Goal: Use online tool/utility: Utilize a website feature to perform a specific function

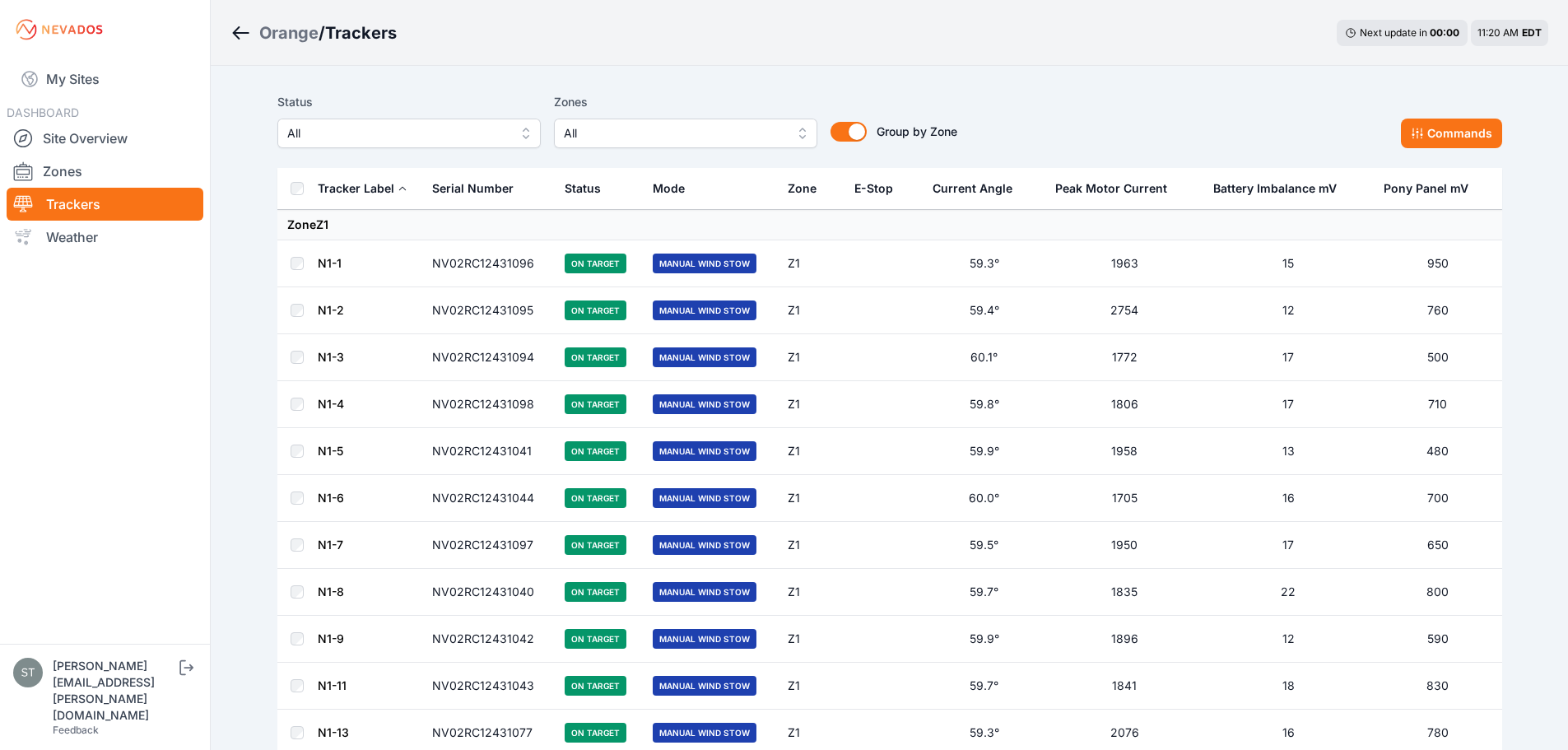
scroll to position [3011, 0]
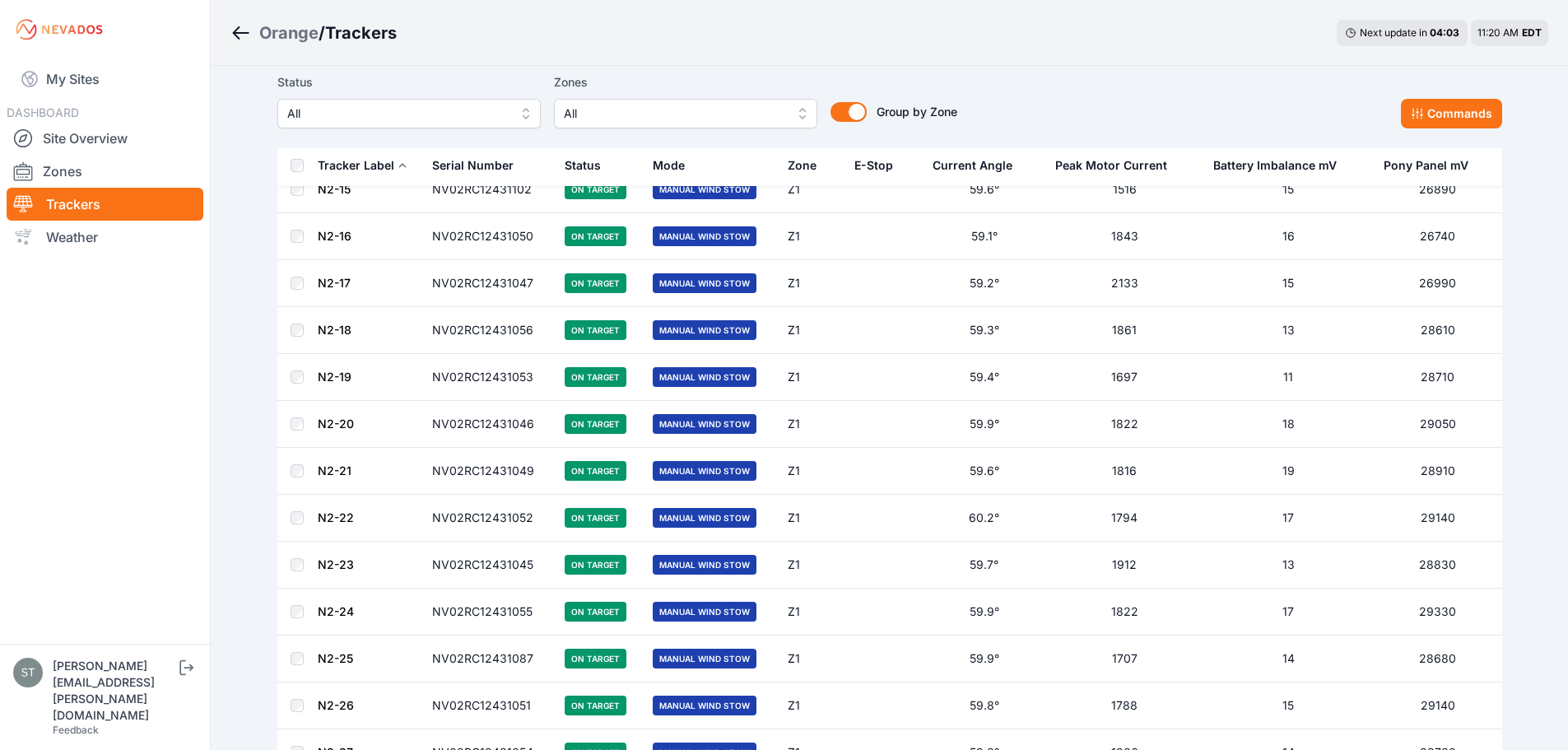
scroll to position [1474, 0]
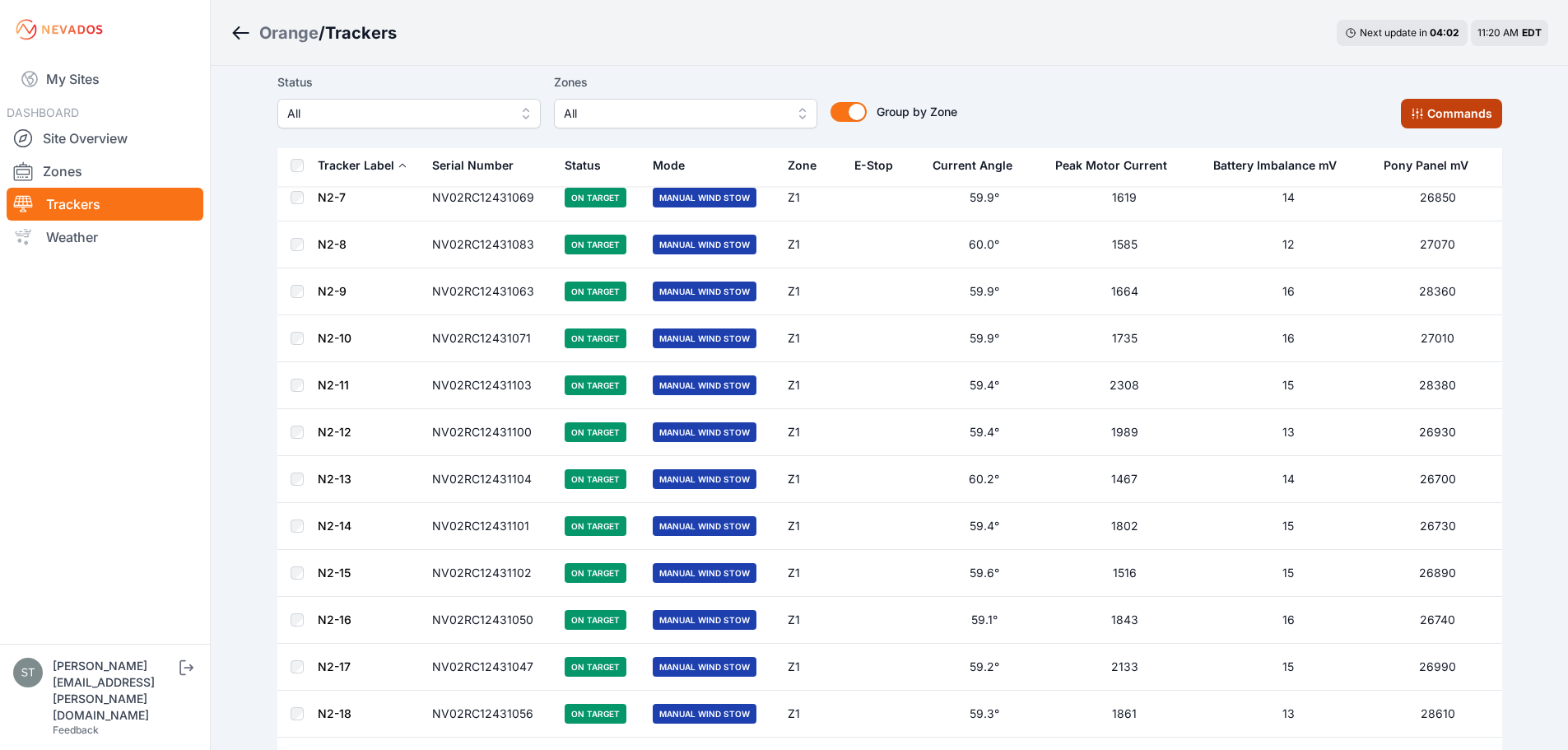
click at [1472, 109] on button "Commands" at bounding box center [1452, 114] width 101 height 30
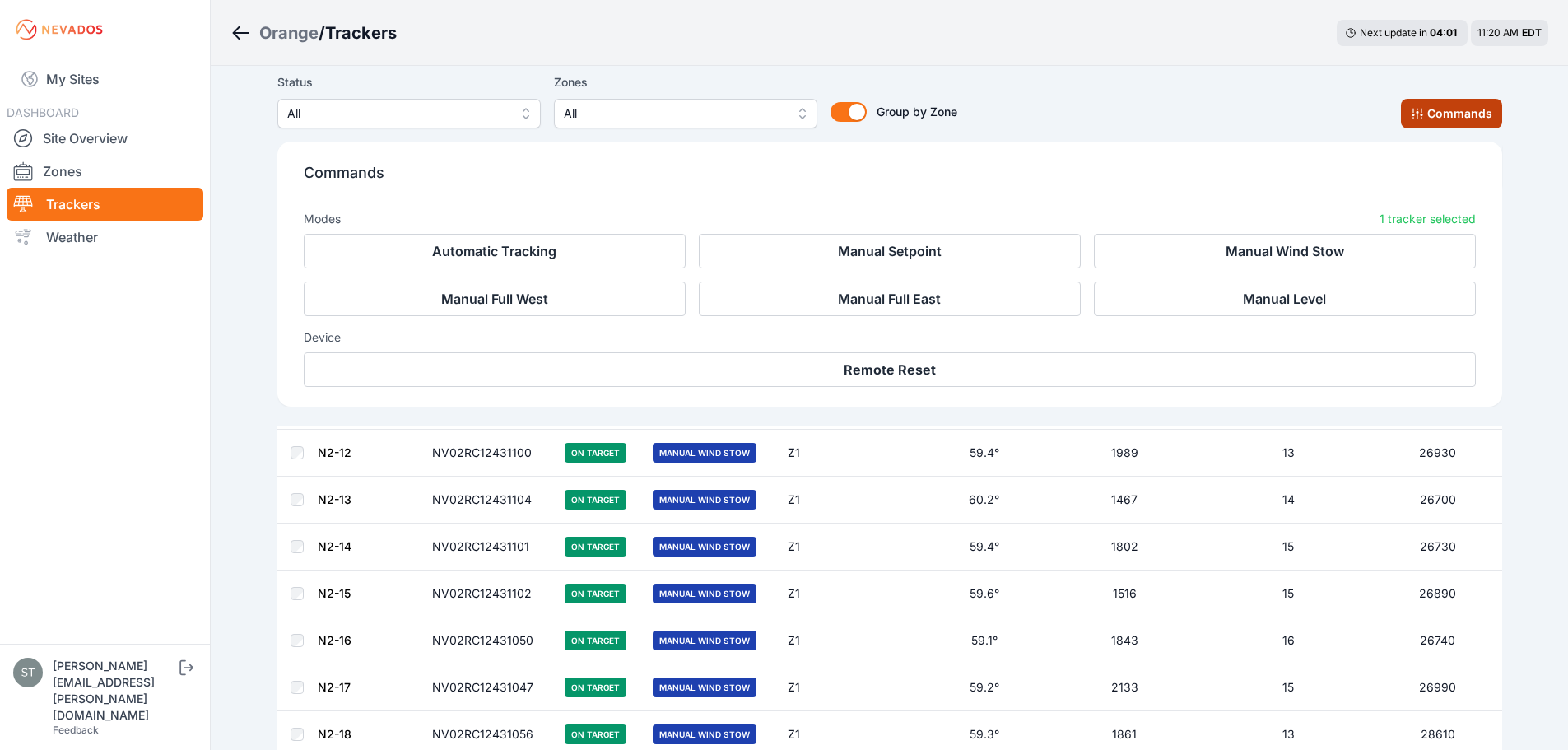
scroll to position [1752, 0]
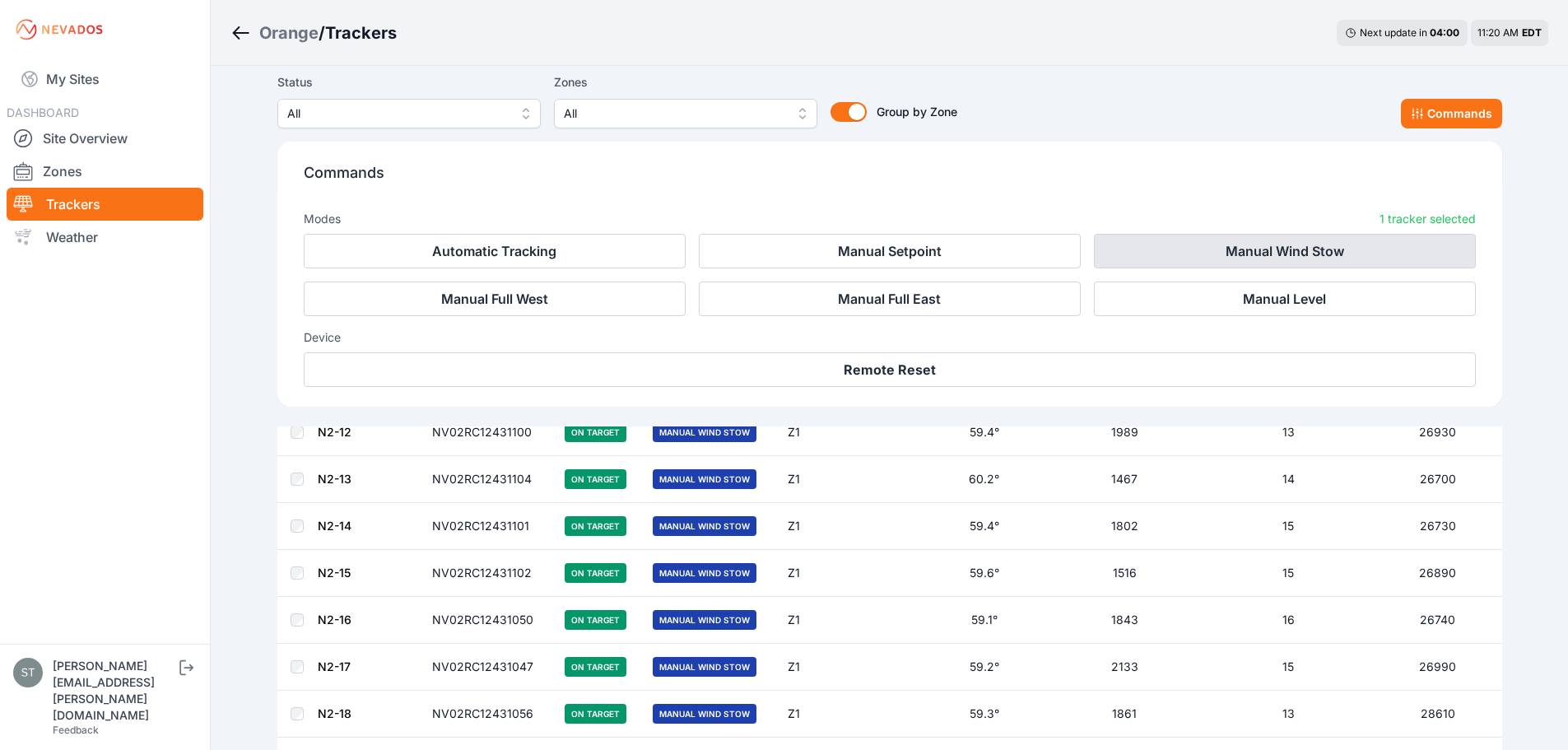
click at [1228, 257] on button "Manual Wind Stow" at bounding box center [1285, 251] width 382 height 35
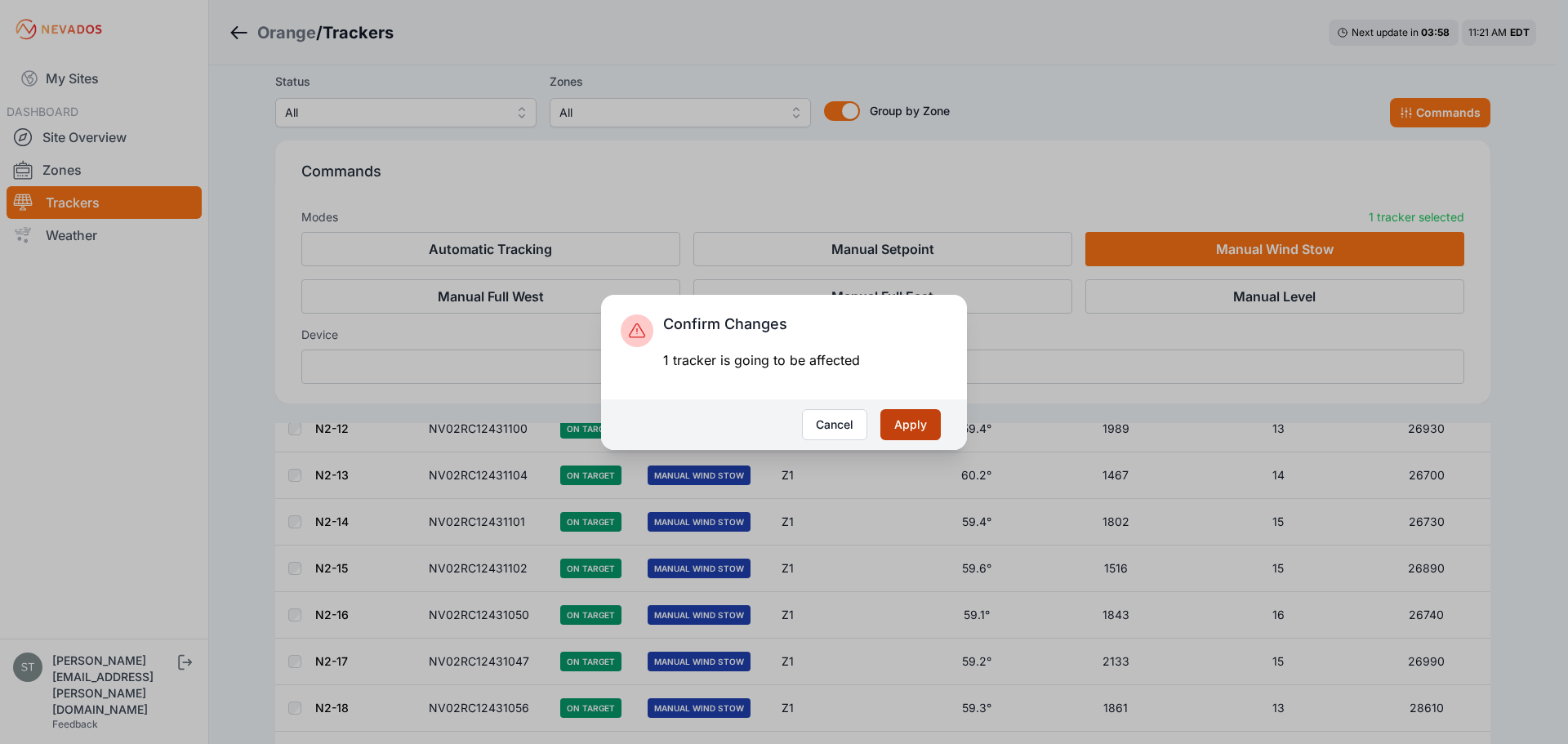
click at [904, 435] on button "Apply" at bounding box center [911, 425] width 60 height 31
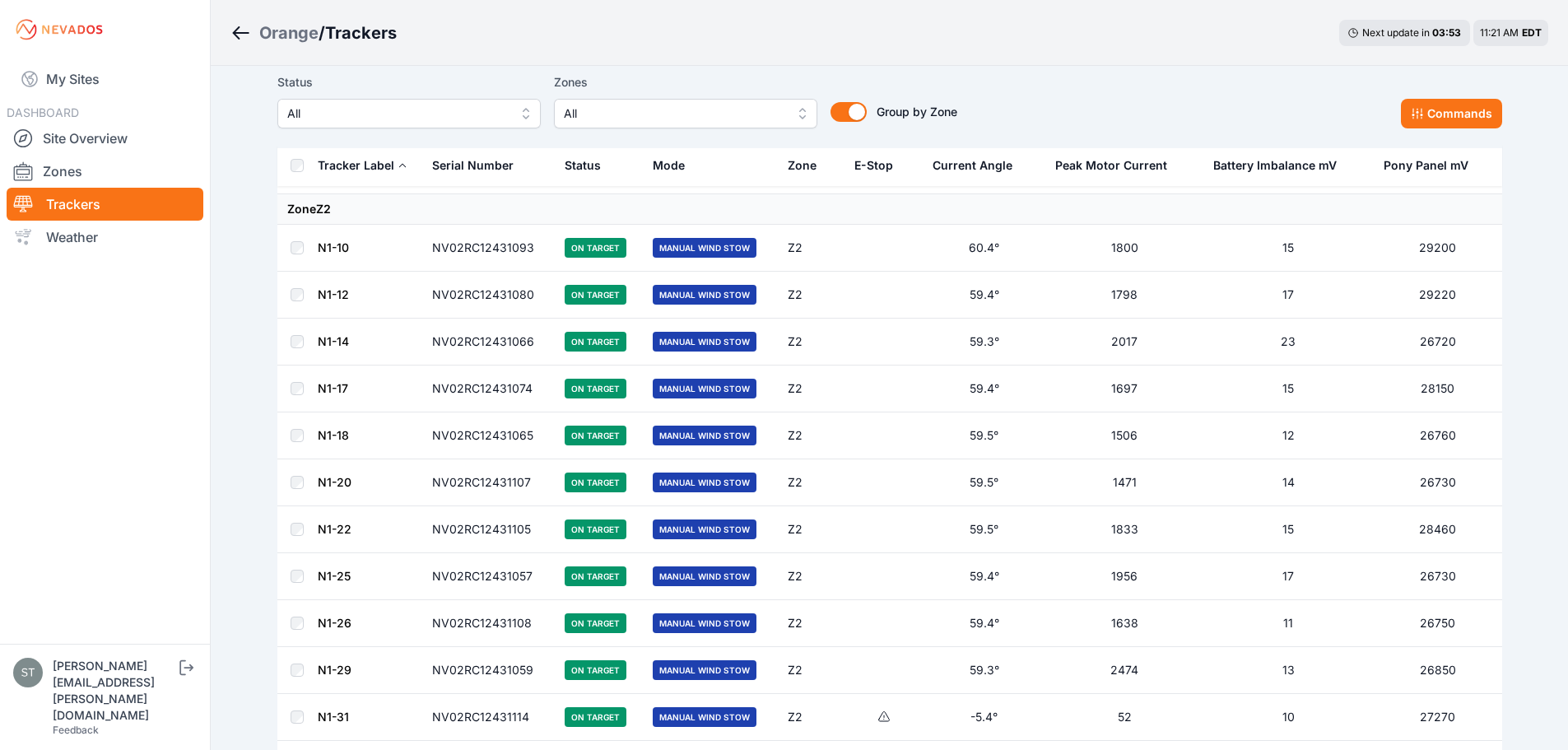
scroll to position [3066, 0]
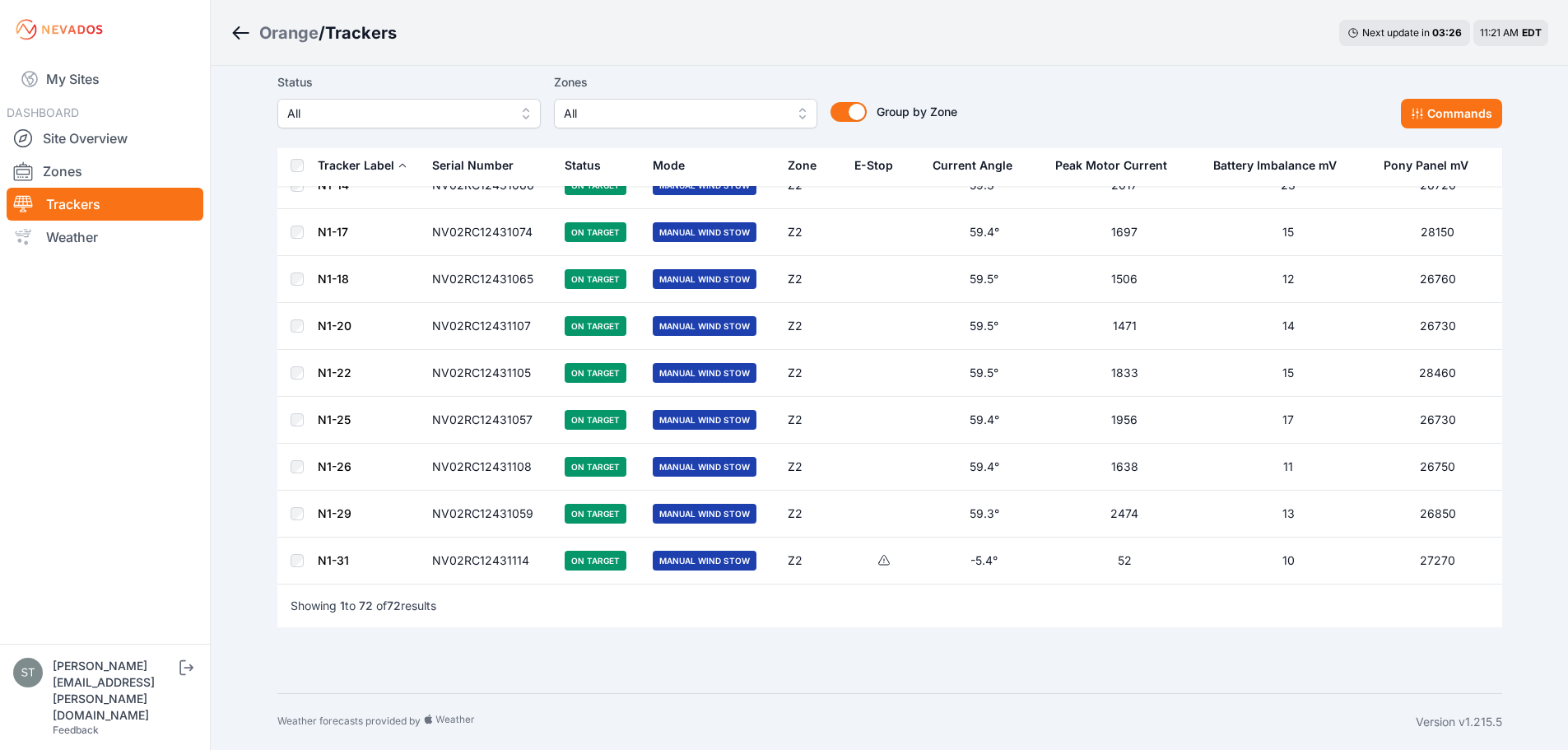
click at [1453, 93] on div "Status All Zones All Group by Zone Group by Zone Commands" at bounding box center [890, 101] width 1225 height 56
click at [1453, 104] on button "Commands" at bounding box center [1452, 114] width 101 height 30
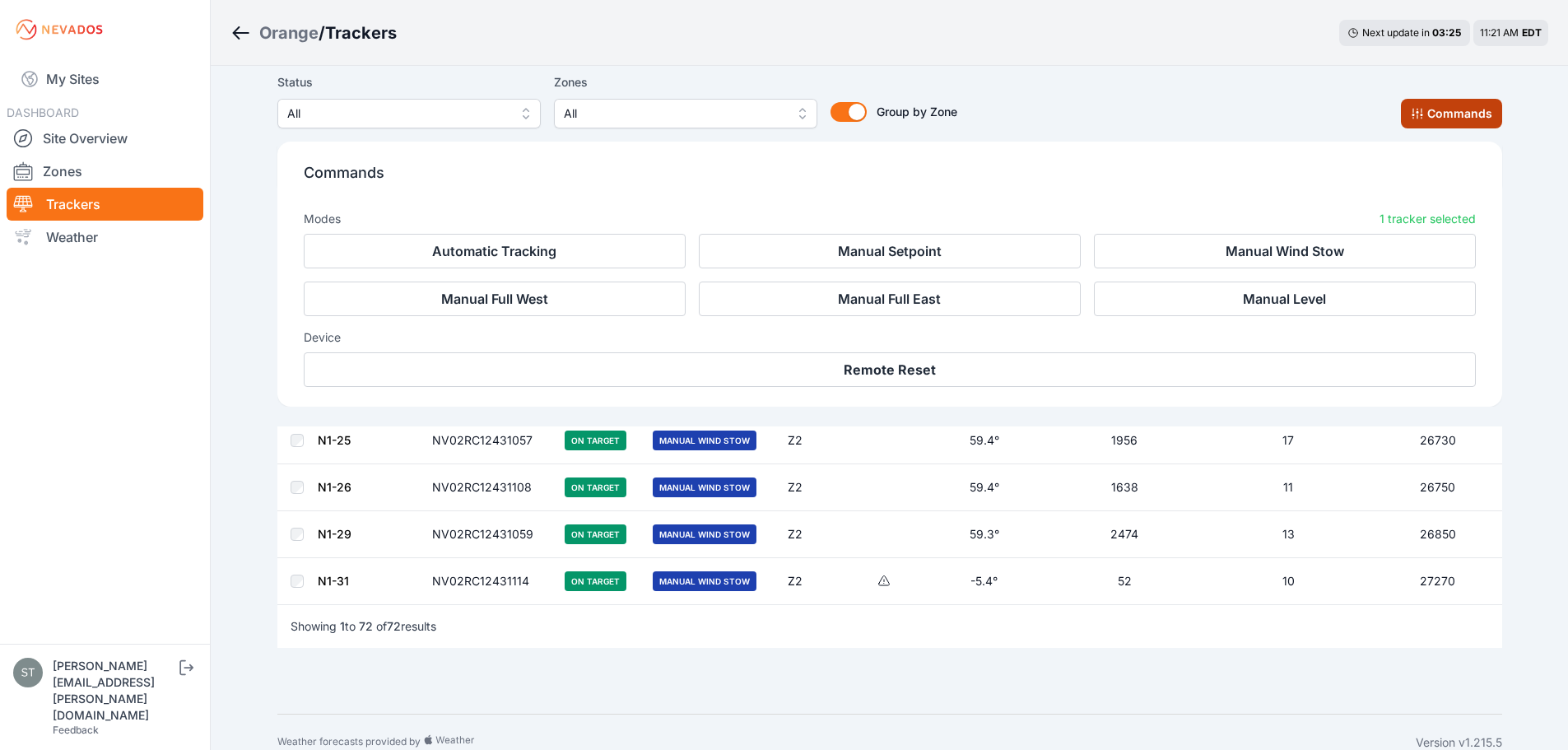
scroll to position [3345, 0]
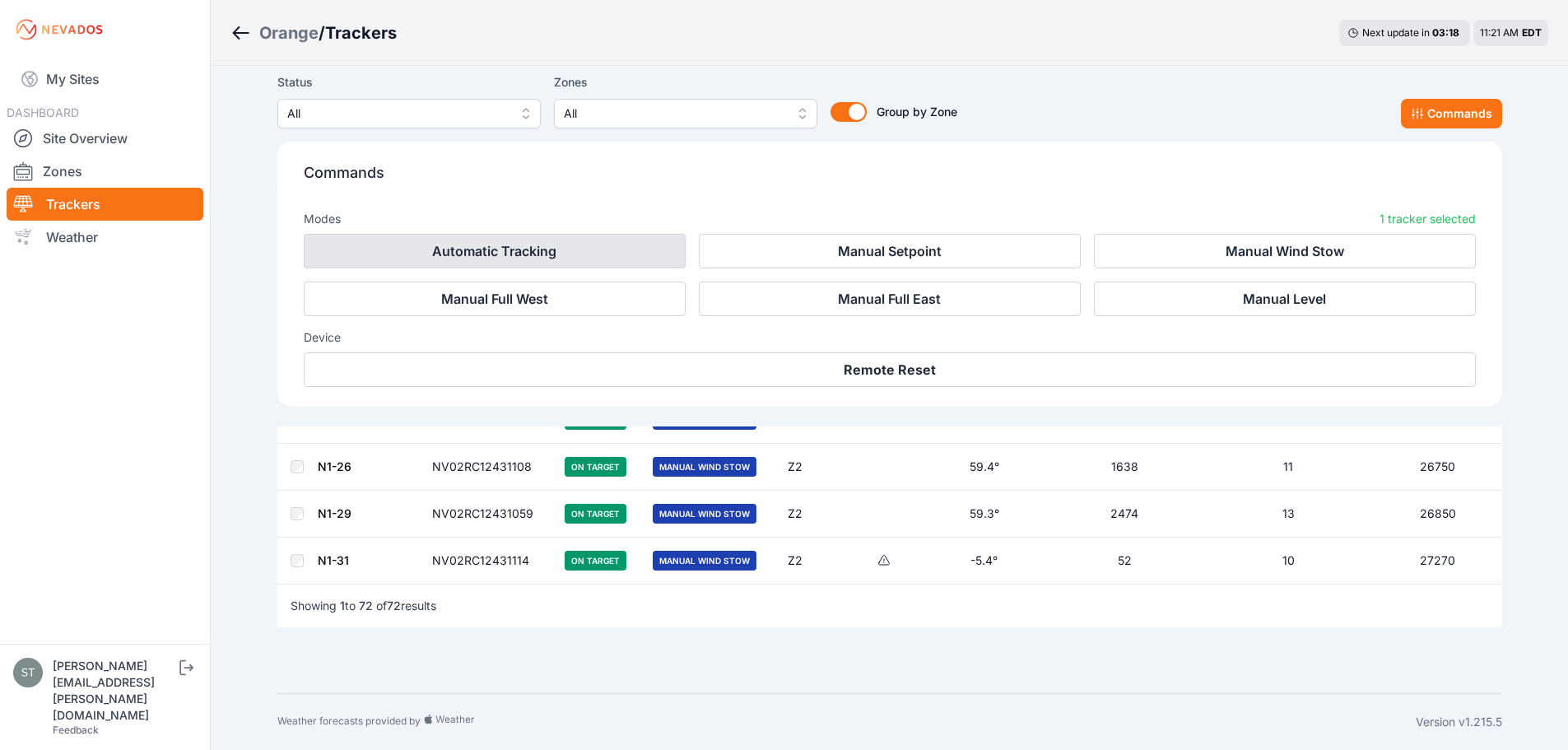
click at [496, 251] on button "Automatic Tracking" at bounding box center [495, 251] width 382 height 35
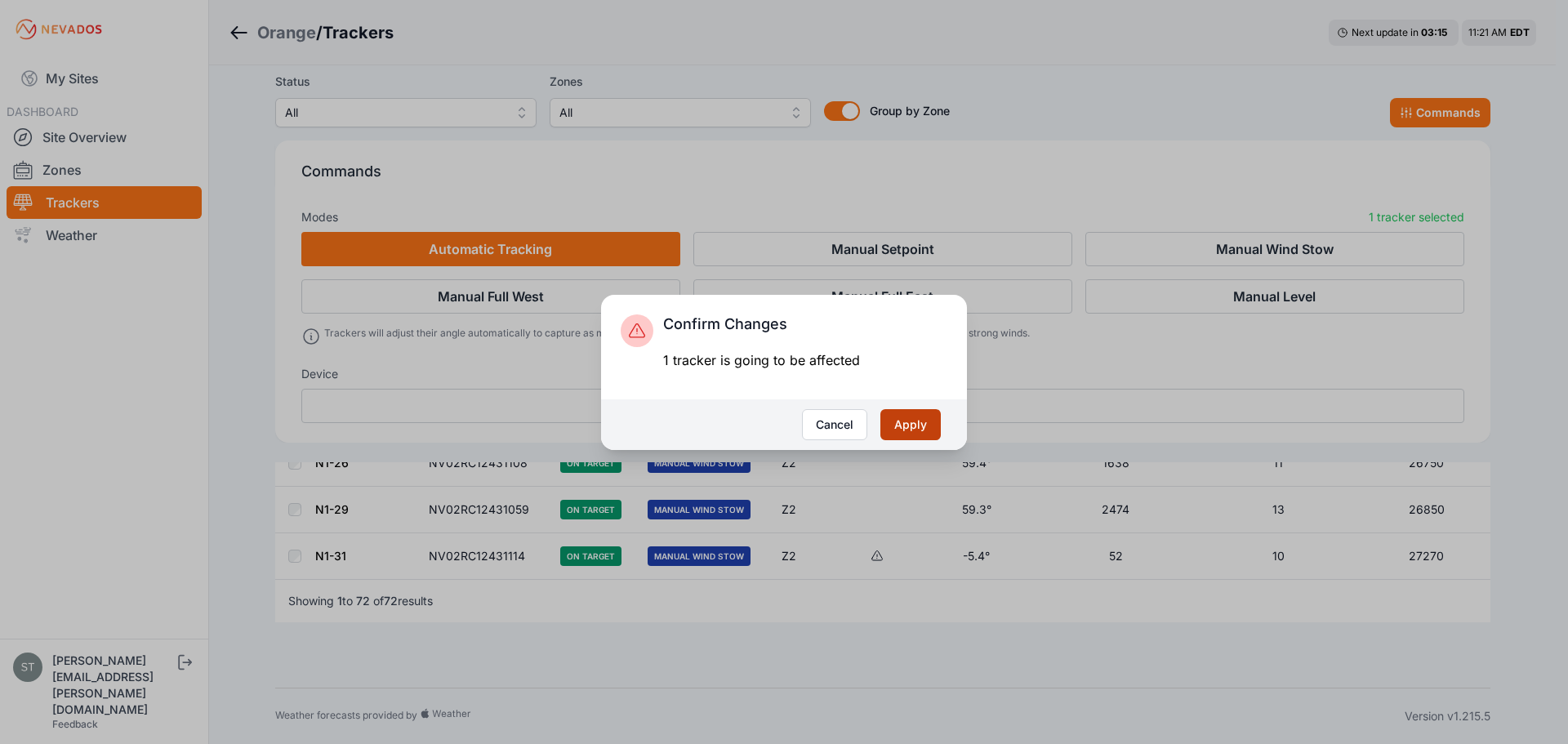
click at [912, 426] on button "Apply" at bounding box center [911, 425] width 60 height 31
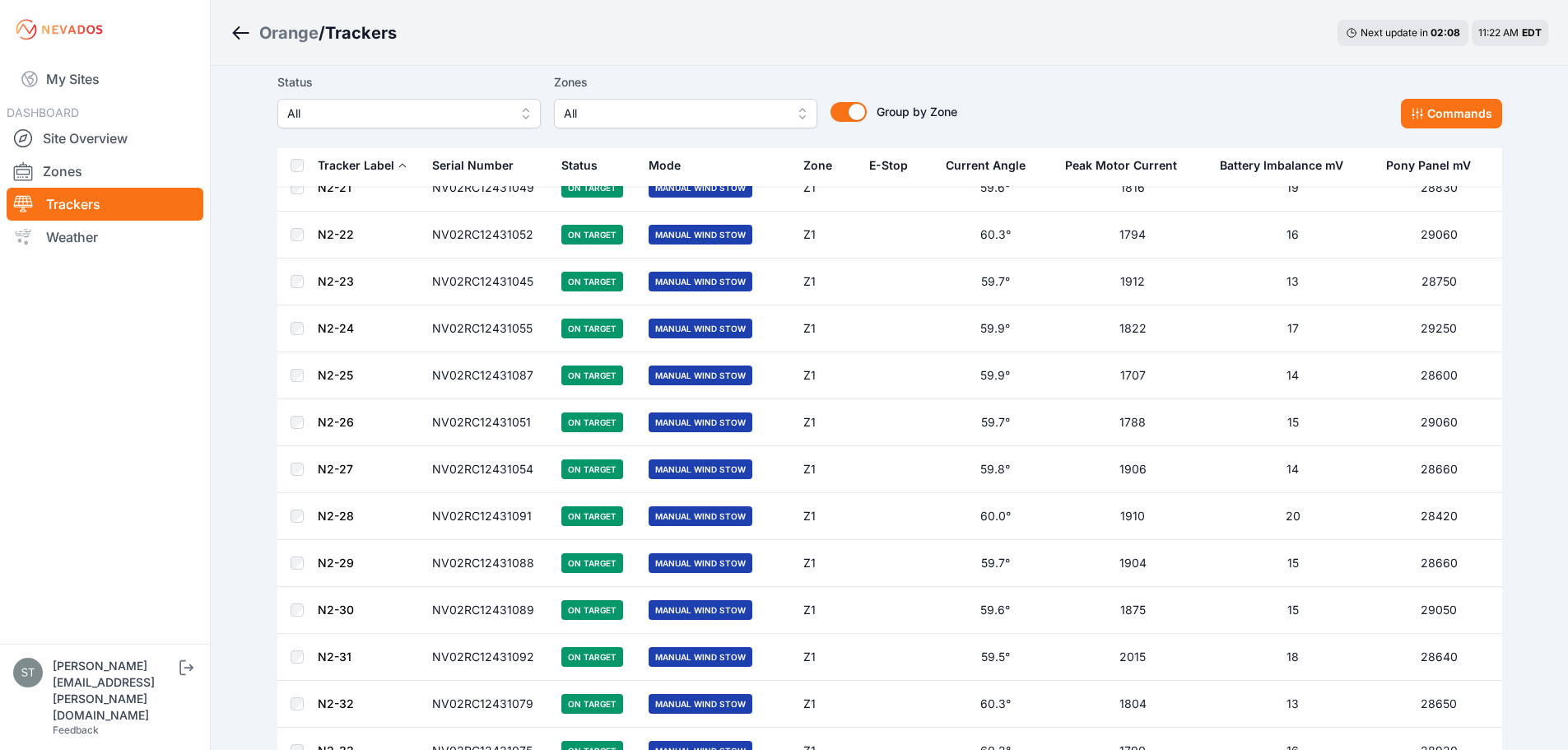
scroll to position [3066, 0]
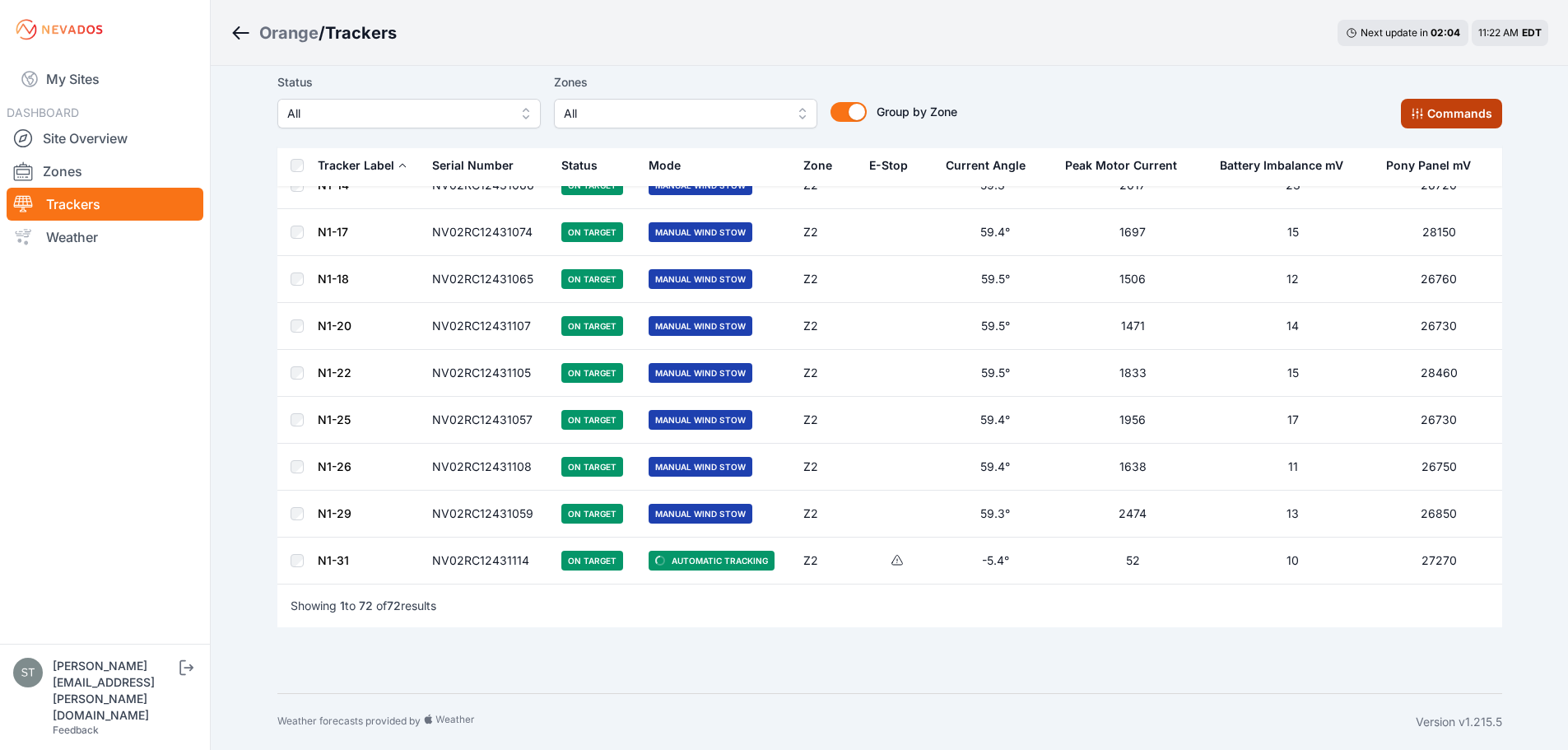
click at [1464, 113] on button "Commands" at bounding box center [1452, 114] width 101 height 30
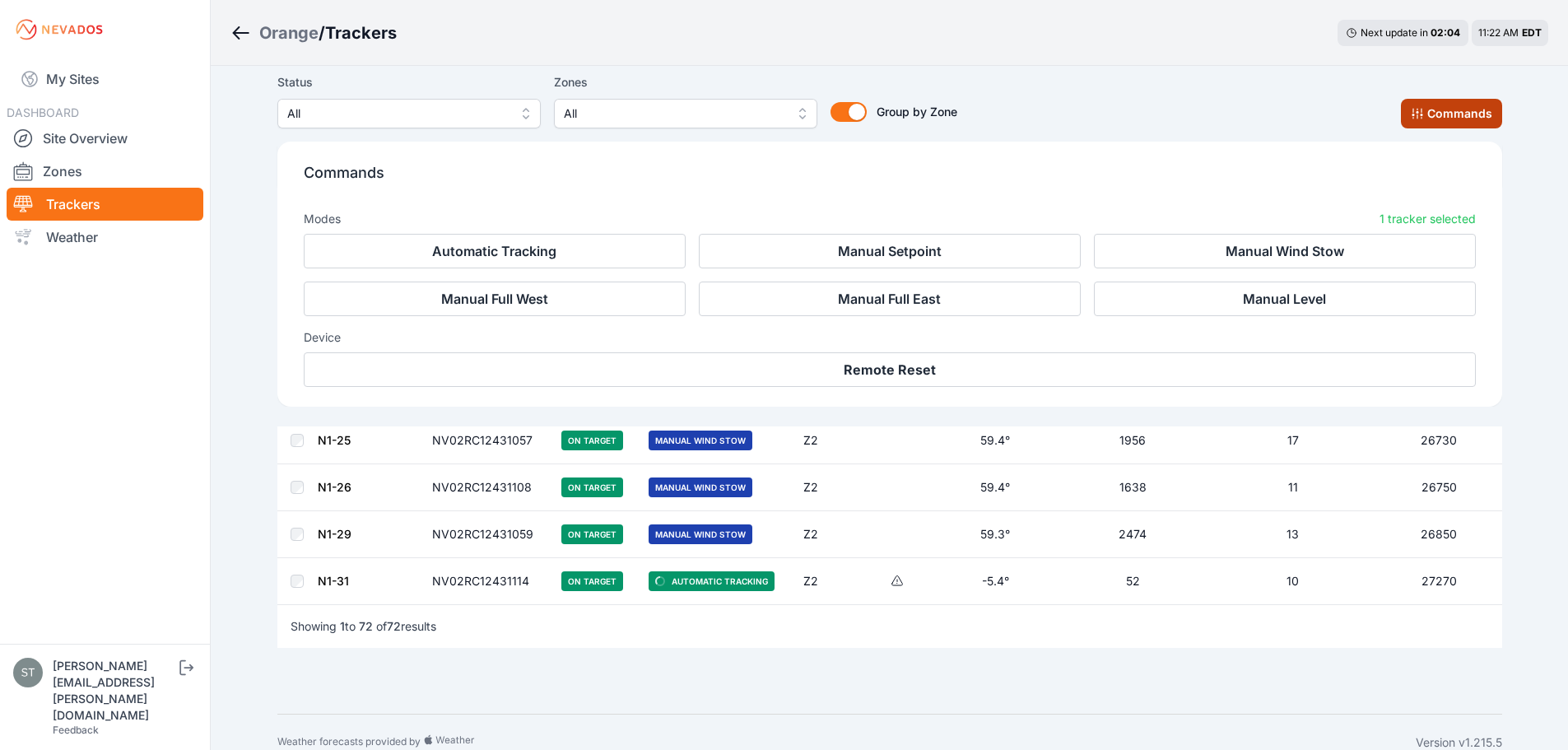
scroll to position [3345, 0]
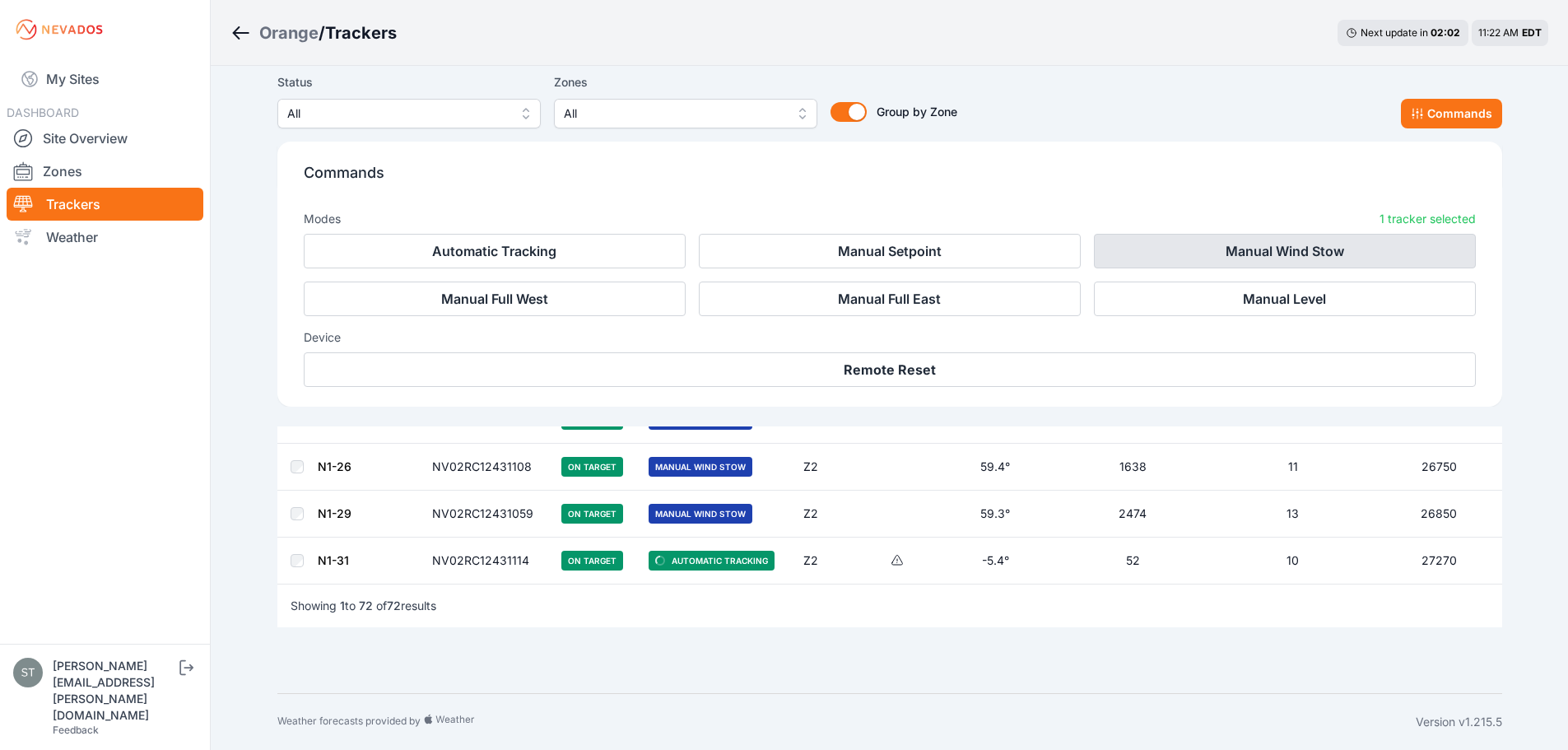
click at [1233, 251] on button "Manual Wind Stow" at bounding box center [1285, 251] width 382 height 35
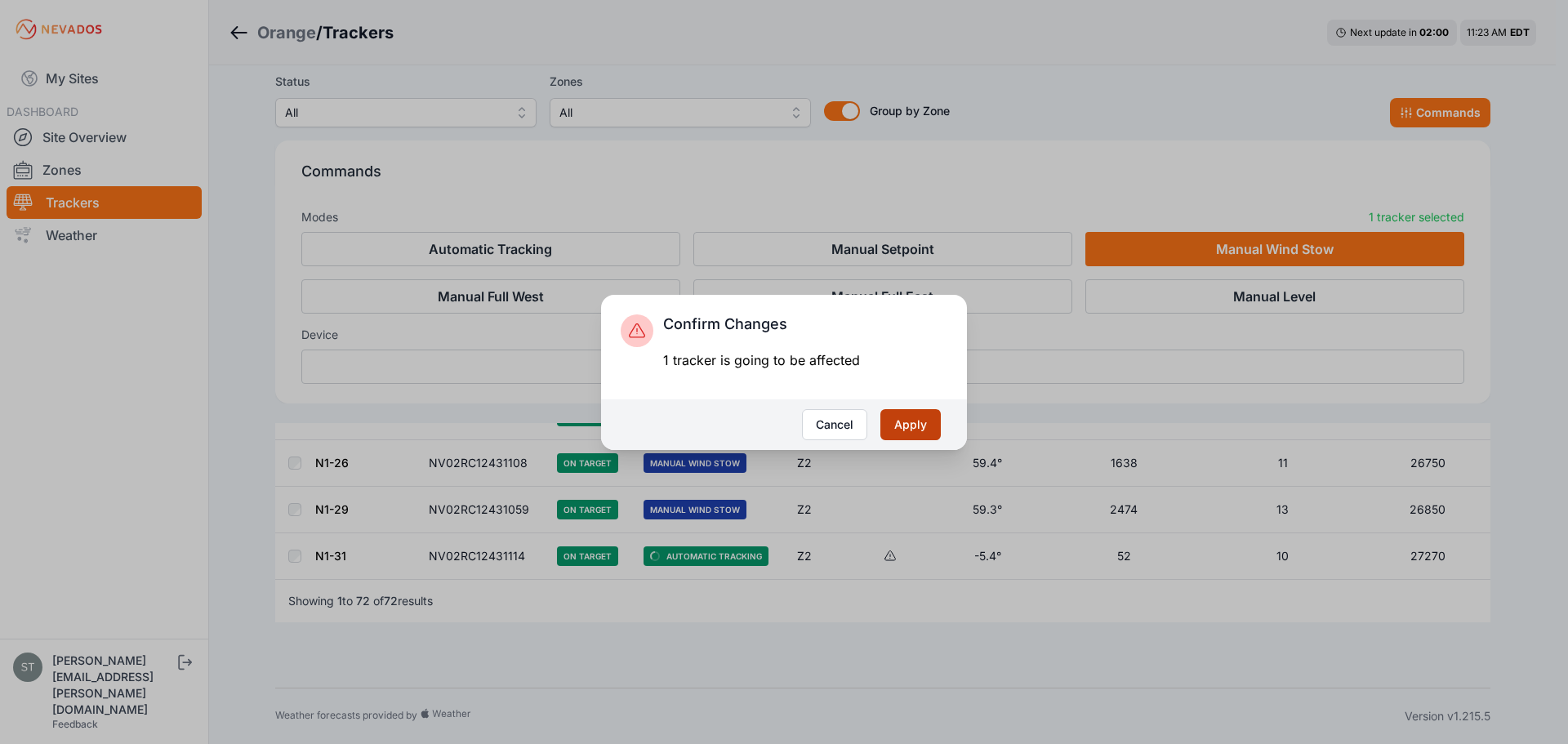
click at [916, 428] on button "Apply" at bounding box center [911, 425] width 60 height 31
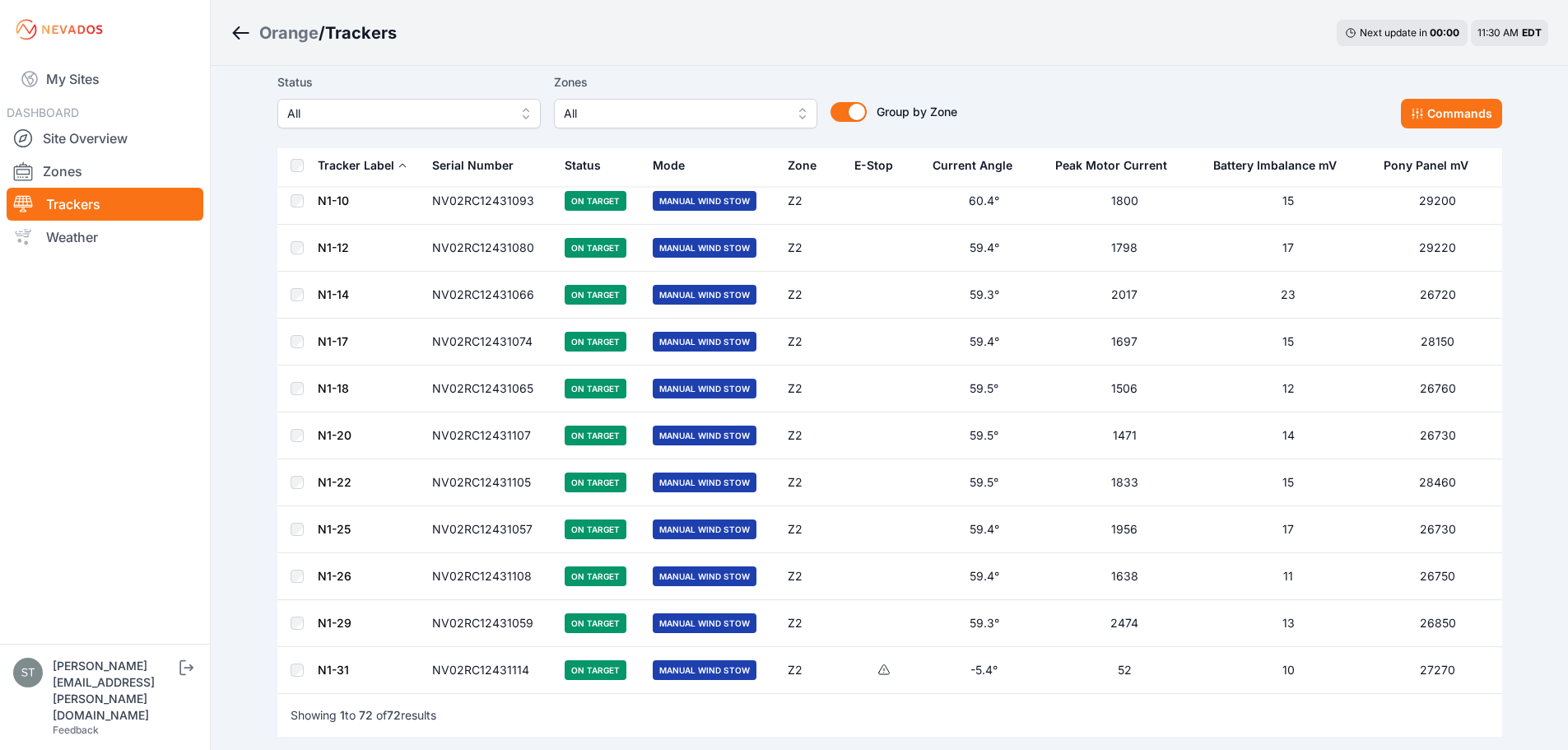
scroll to position [3066, 0]
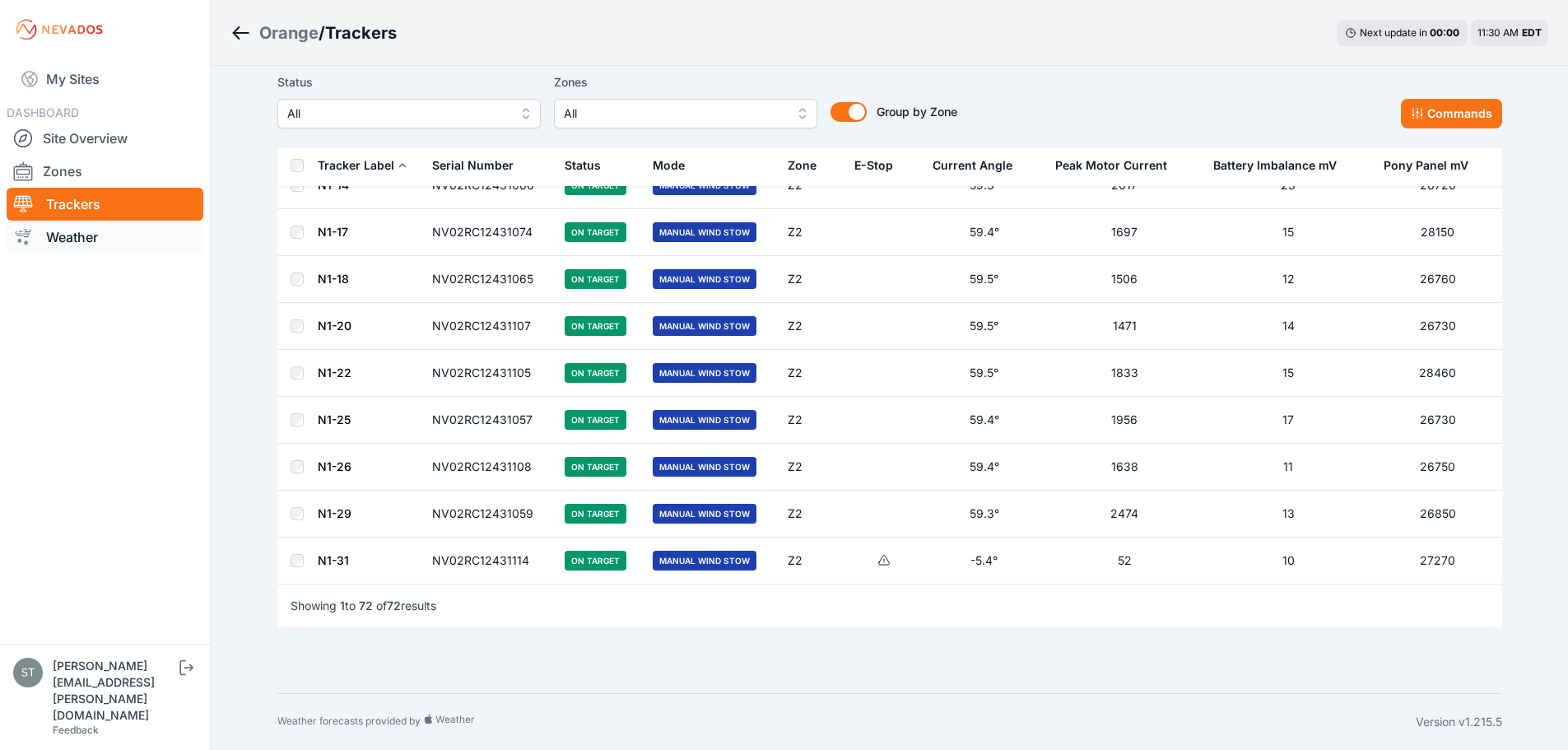
click at [67, 238] on link "Weather" at bounding box center [105, 237] width 197 height 33
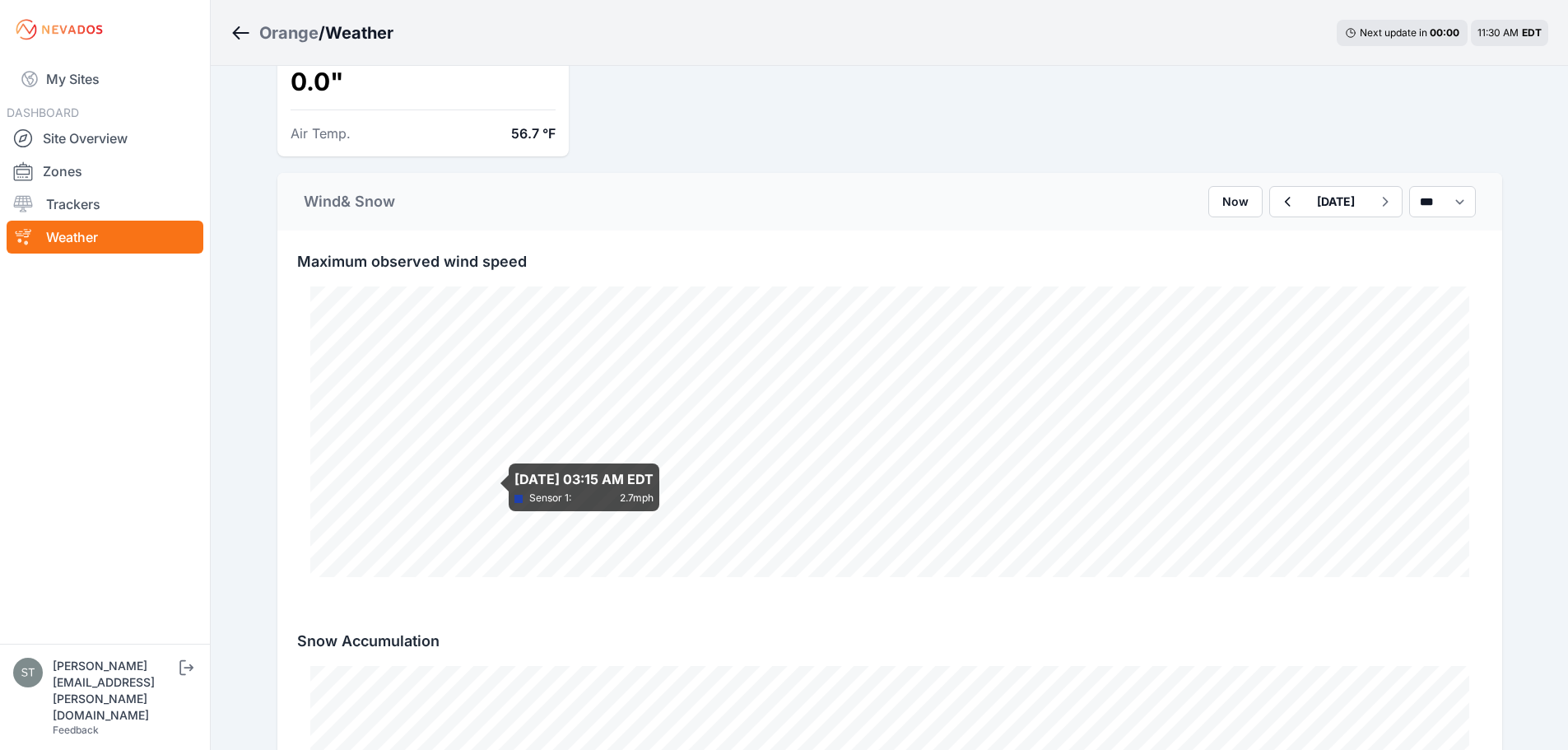
scroll to position [549, 0]
